Goal: Navigation & Orientation: Find specific page/section

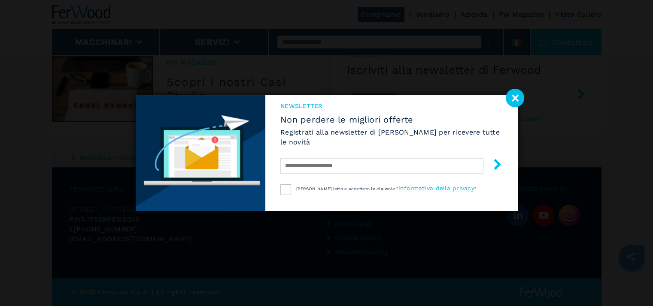
click at [504, 98] on div "NEWSLETTER Non perdere le migliori offerte Registrati alla newsletter di [PERSO…" at bounding box center [391, 140] width 252 height 90
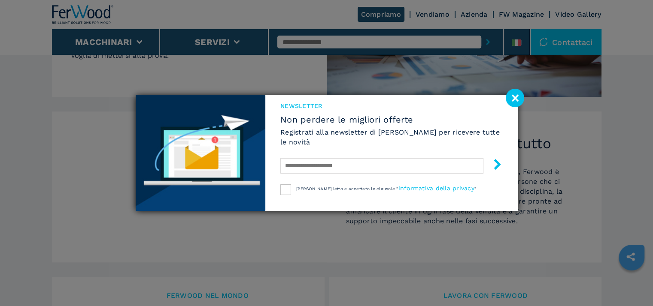
scroll to position [687, 0]
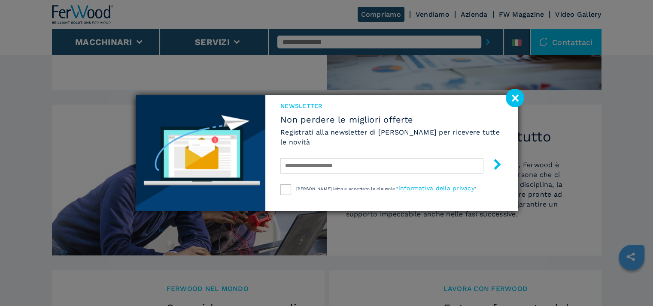
drag, startPoint x: 517, startPoint y: 95, endPoint x: 519, endPoint y: 102, distance: 7.2
click at [517, 95] on image at bounding box center [515, 98] width 18 height 18
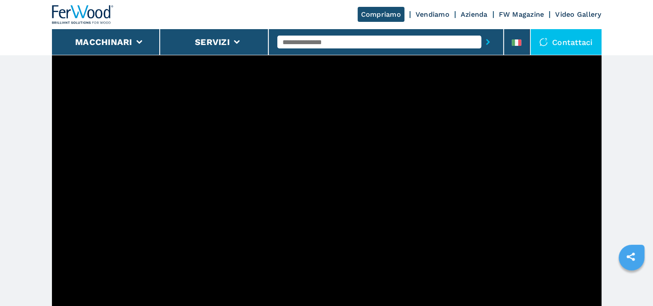
scroll to position [302, 0]
drag, startPoint x: 449, startPoint y: 15, endPoint x: 431, endPoint y: 40, distance: 31.2
click at [461, 15] on link "Azienda" at bounding box center [474, 14] width 27 height 8
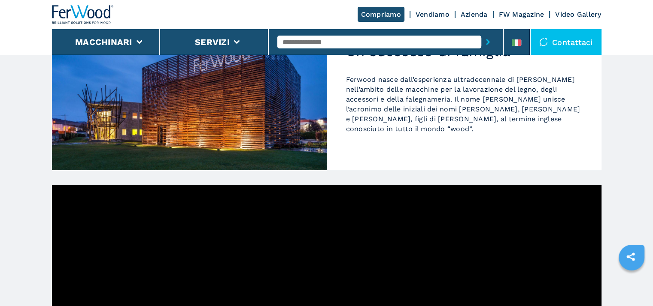
scroll to position [340, 0]
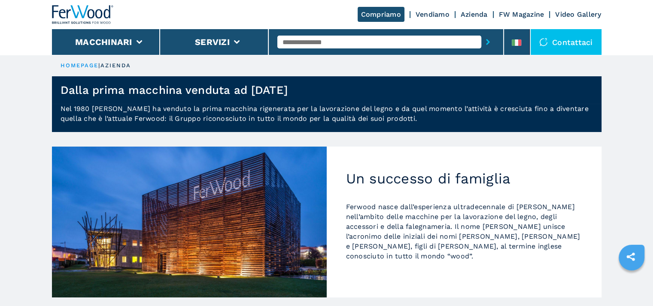
click at [569, 15] on link "Video Gallery" at bounding box center [578, 14] width 46 height 8
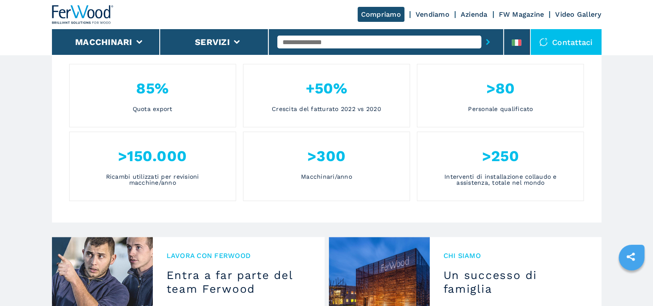
scroll to position [572, 0]
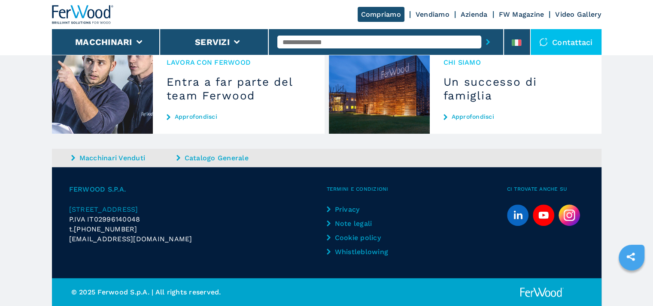
click at [412, 109] on img at bounding box center [379, 89] width 101 height 90
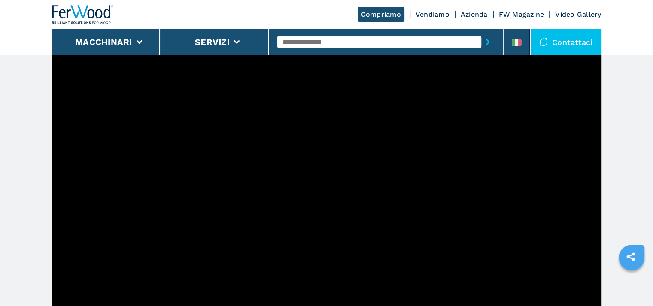
scroll to position [302, 0]
